Goal: Task Accomplishment & Management: Use online tool/utility

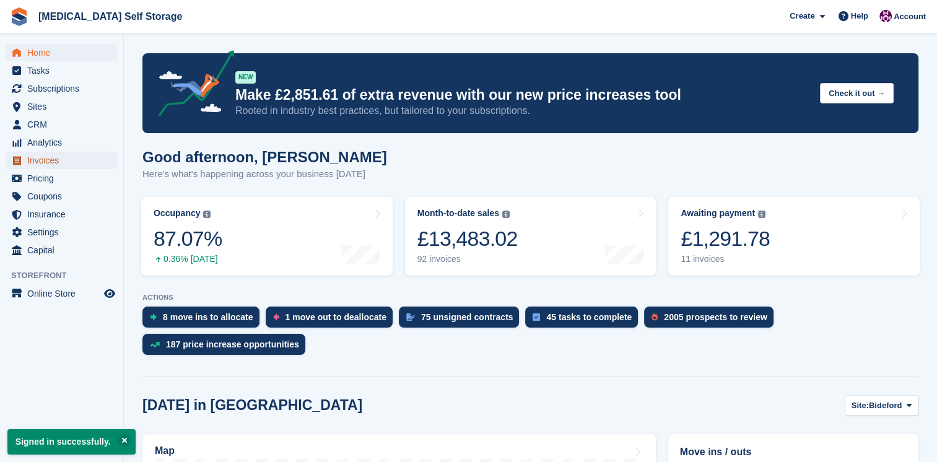
click at [67, 163] on span "Invoices" at bounding box center [64, 160] width 74 height 17
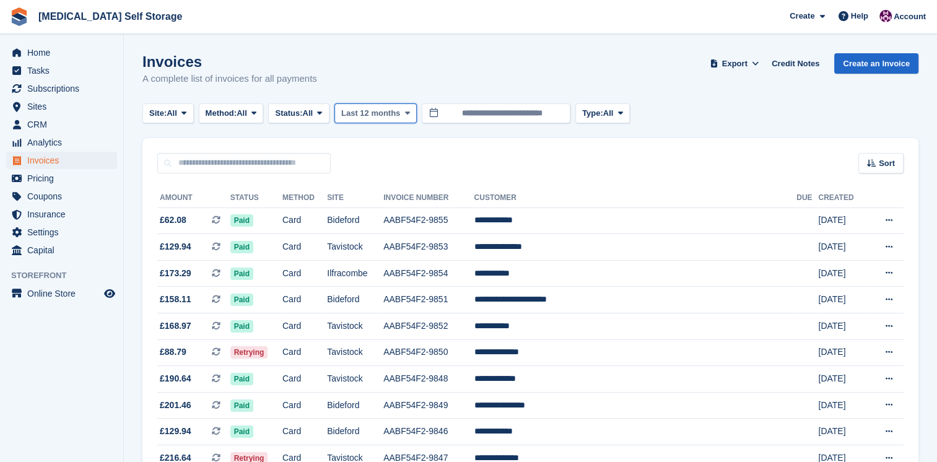
click at [405, 118] on button "Last 12 months" at bounding box center [375, 113] width 82 height 20
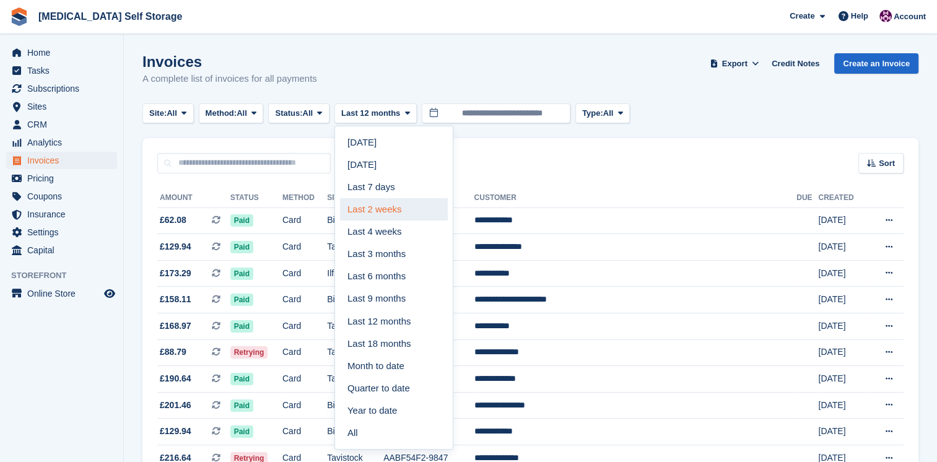
click at [388, 204] on link "Last 2 weeks" at bounding box center [394, 209] width 108 height 22
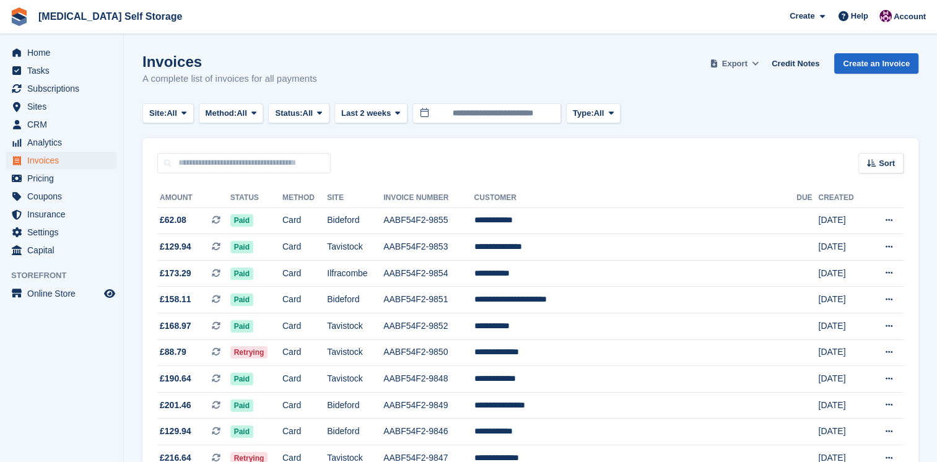
click at [743, 71] on button "Export" at bounding box center [734, 63] width 54 height 20
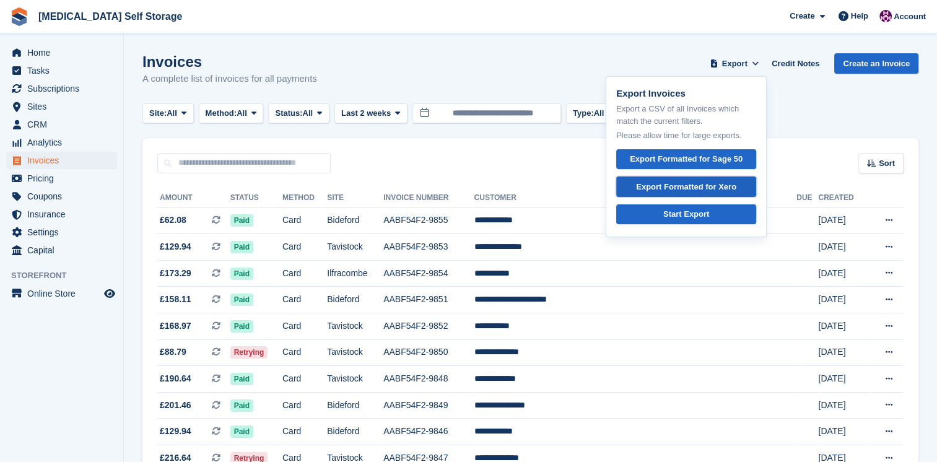
click at [729, 187] on div "Export Formatted for Xero" at bounding box center [686, 187] width 100 height 12
